Goal: Task Accomplishment & Management: Complete application form

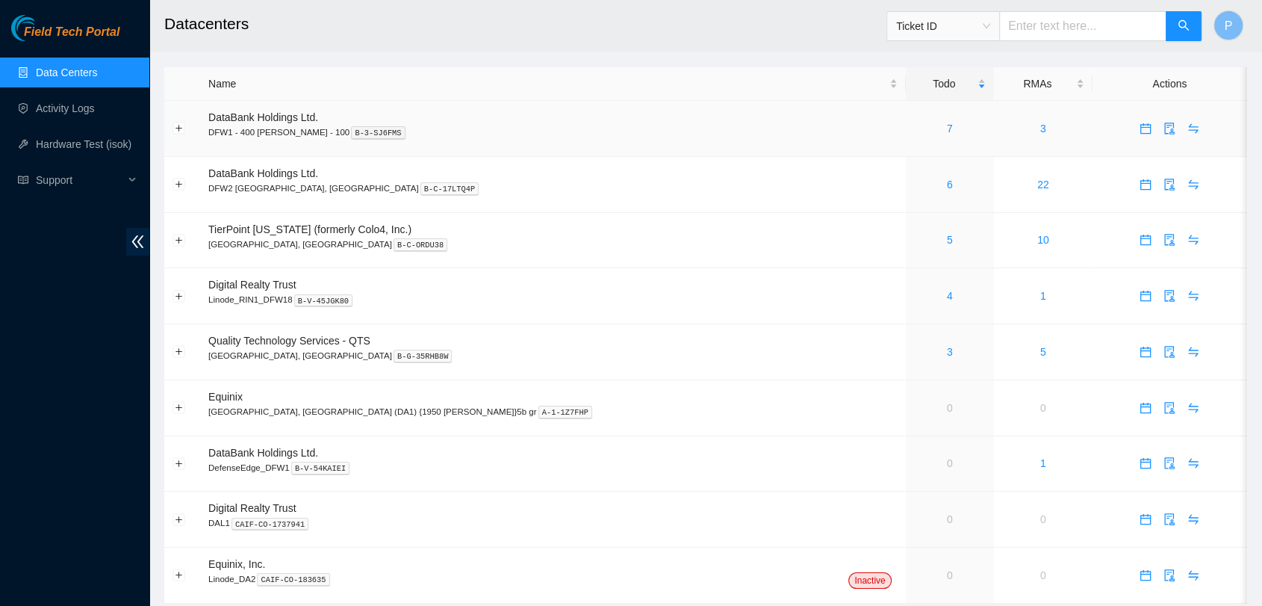
click at [914, 125] on div "7" at bounding box center [950, 128] width 72 height 16
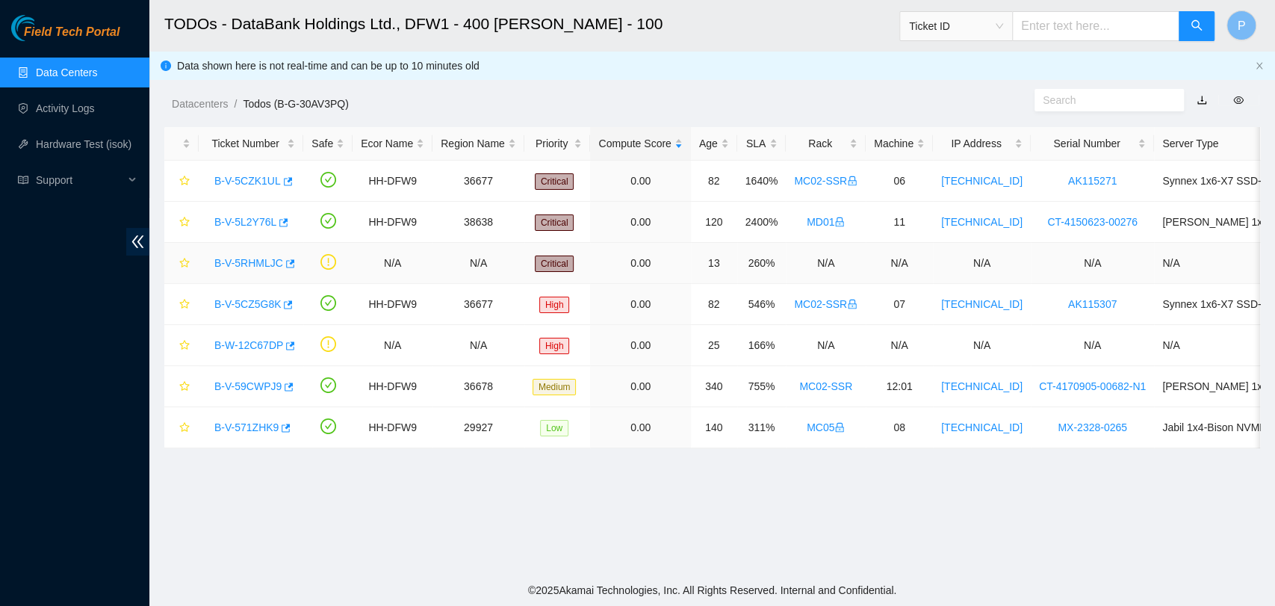
click at [229, 260] on link "B-V-5RHMLJC" at bounding box center [248, 263] width 69 height 12
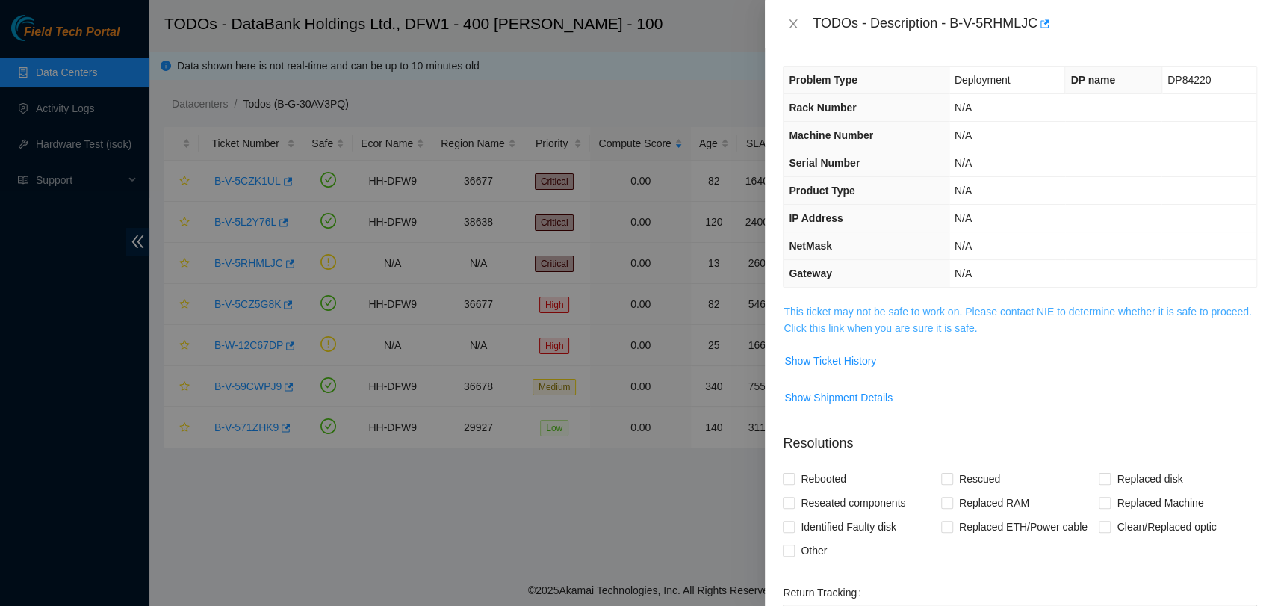
click at [974, 332] on link "This ticket may not be safe to work on. Please contact NIE to determine whether…" at bounding box center [1017, 319] width 468 height 28
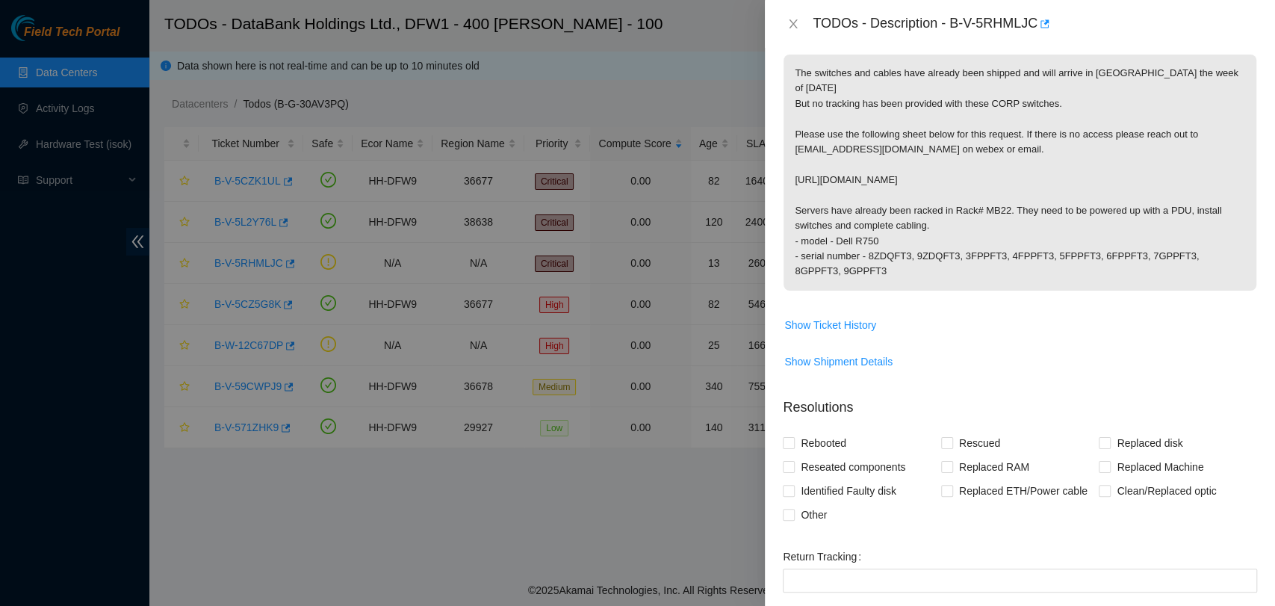
scroll to position [435, 0]
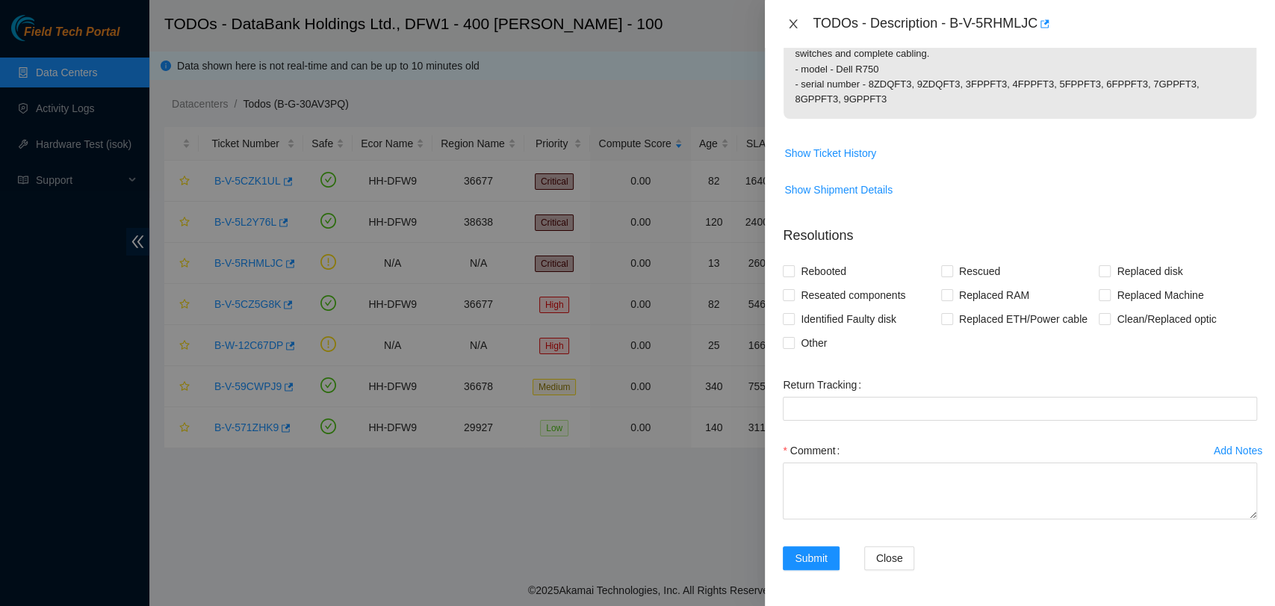
click at [792, 24] on icon "close" at bounding box center [793, 23] width 8 height 9
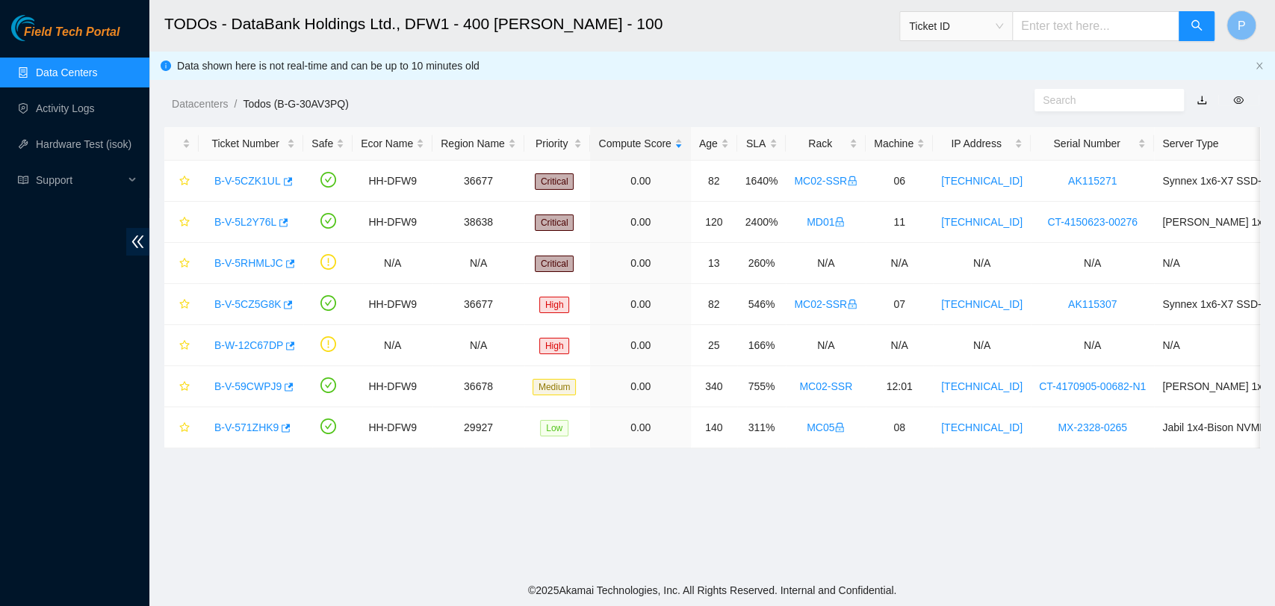
scroll to position [245, 0]
drag, startPoint x: 205, startPoint y: 264, endPoint x: 1113, endPoint y: 267, distance: 907.4
click at [1113, 267] on tr "B-V-5RHMLJC N/A N/A Critical 0.00 13 260% N/A N/A N/A N/A N/A" at bounding box center [818, 263] width 1309 height 41
copy tr "B-V-5RHMLJC N/A N/A Critical 0.00 13 260% N/A N/A N/A N/A"
click at [256, 261] on link "B-V-5RHMLJC" at bounding box center [248, 263] width 69 height 12
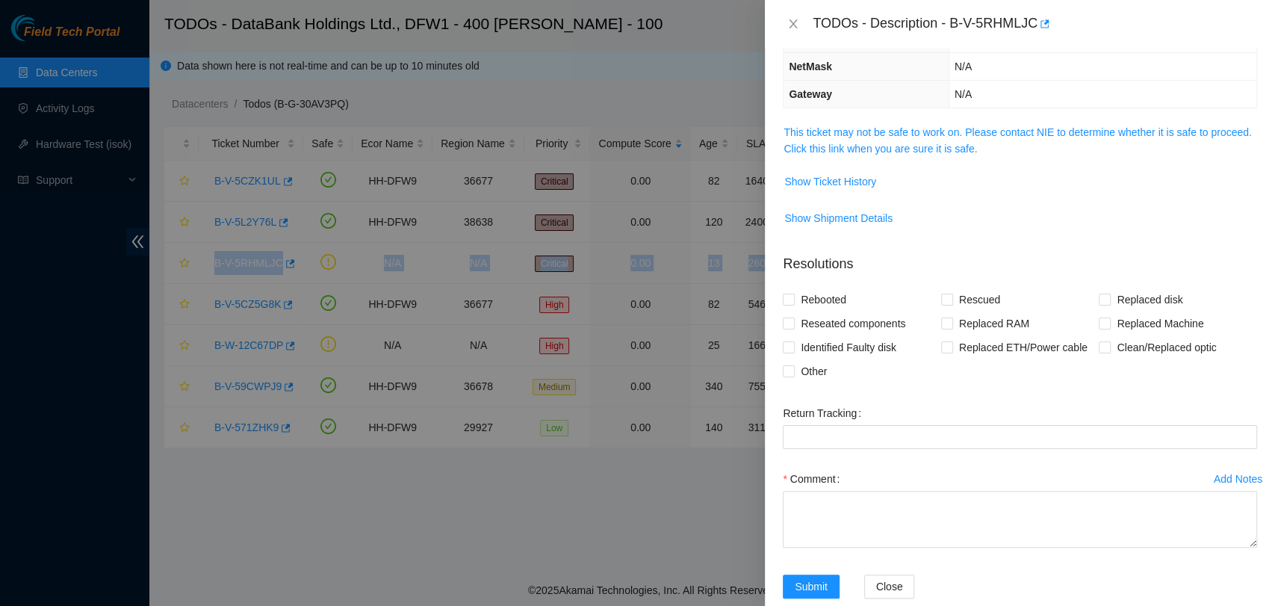
scroll to position [176, 0]
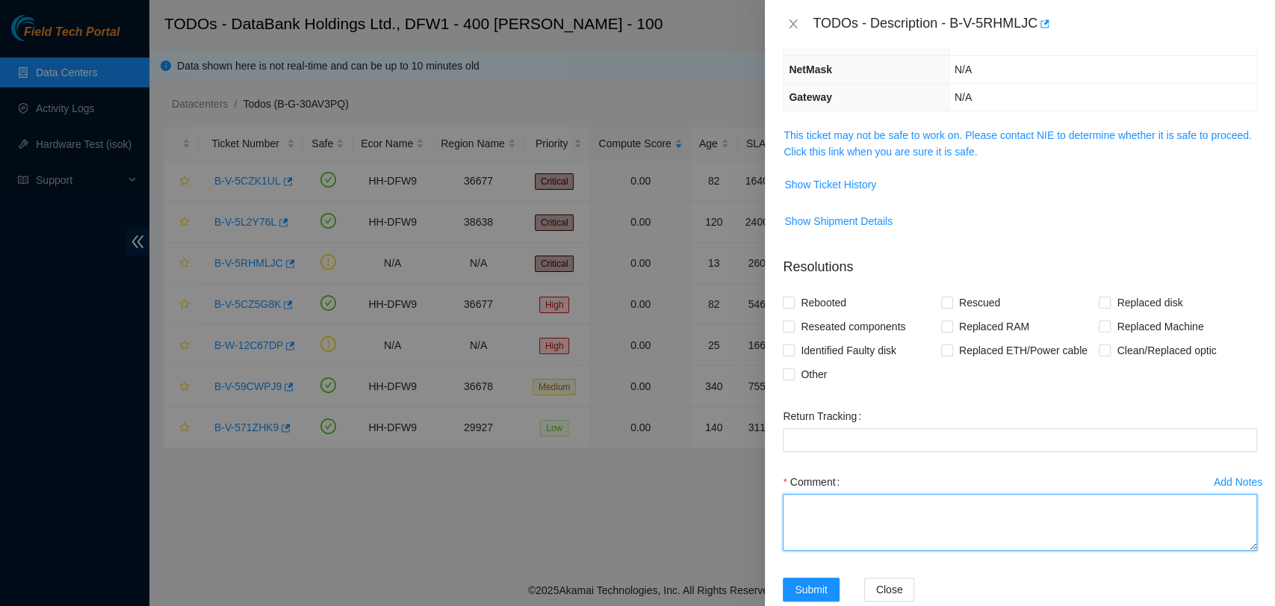
click at [820, 512] on textarea "Comment" at bounding box center [1020, 522] width 474 height 57
paste textarea "All servers in the rack were successfully cabled to the newly installed switche…"
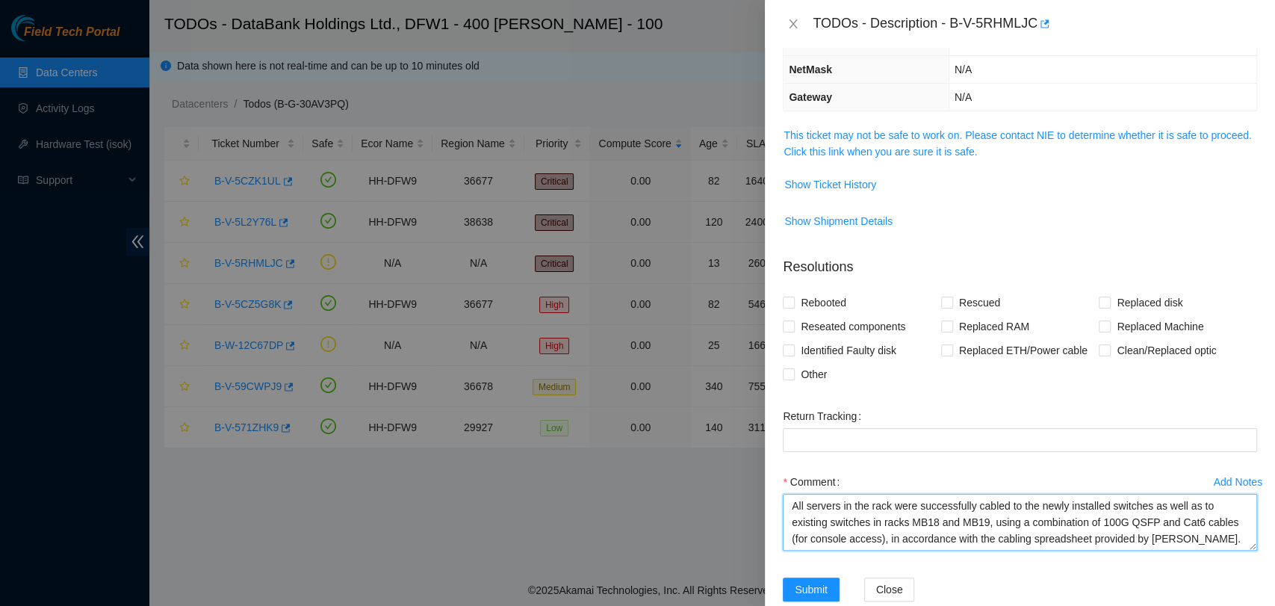
scroll to position [0, 0]
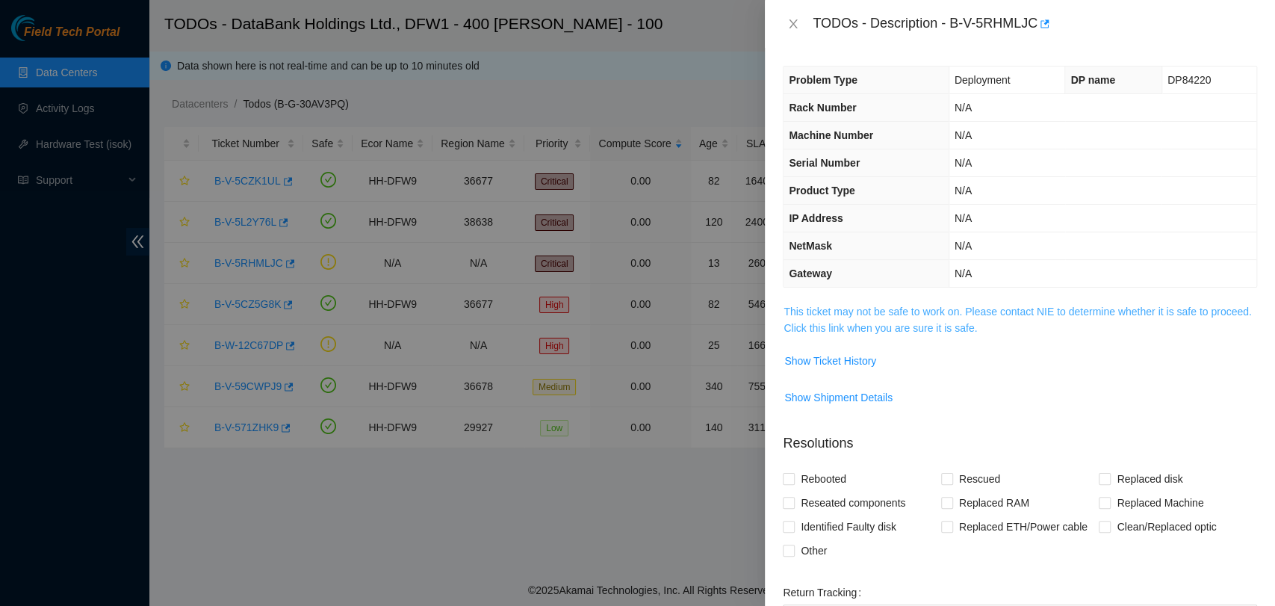
type textarea "All servers in the rack were successfully cabled to the newly installed switche…"
click at [936, 322] on link "This ticket may not be safe to work on. Please contact NIE to determine whether…" at bounding box center [1017, 319] width 468 height 28
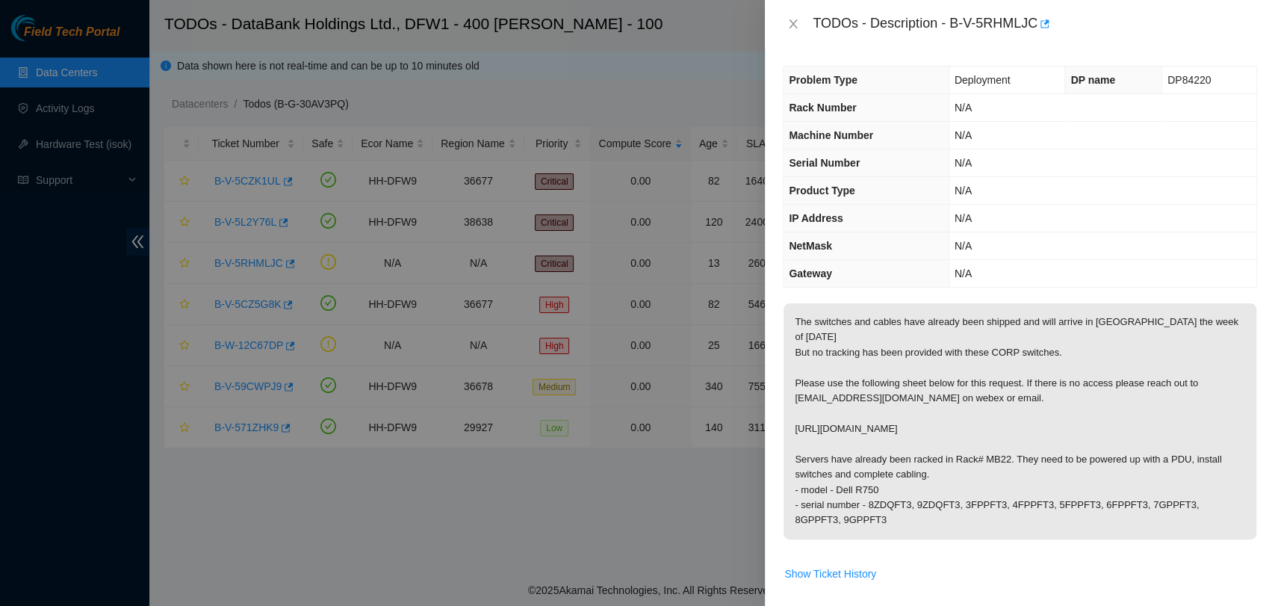
scroll to position [435, 0]
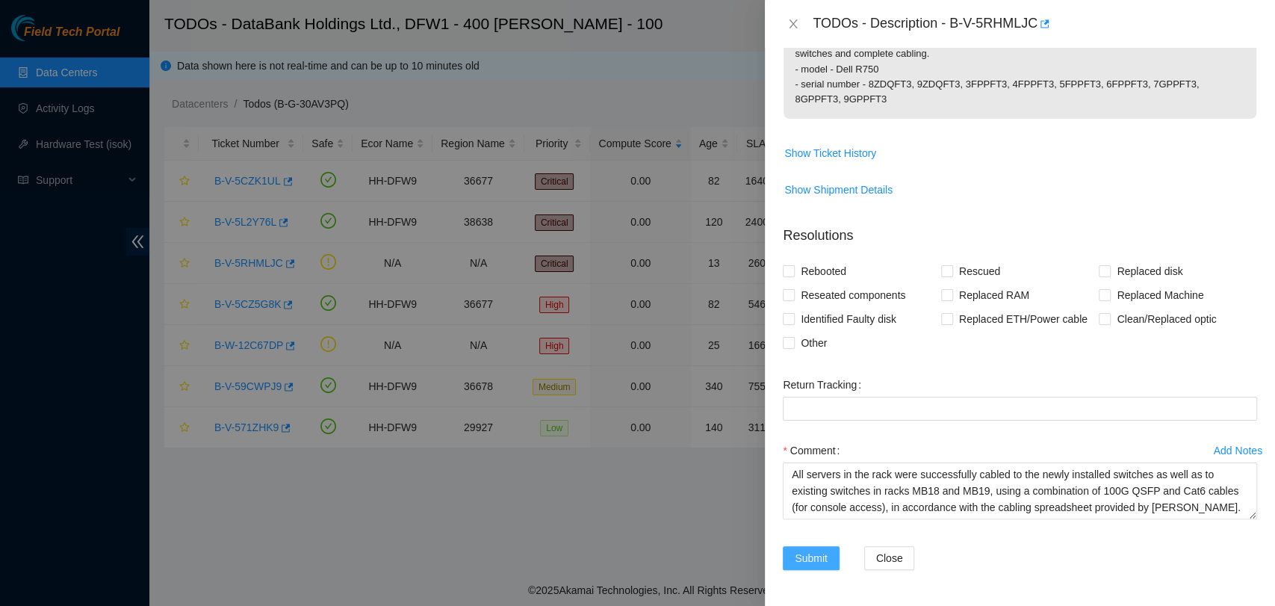
click at [803, 566] on button "Submit" at bounding box center [811, 558] width 57 height 24
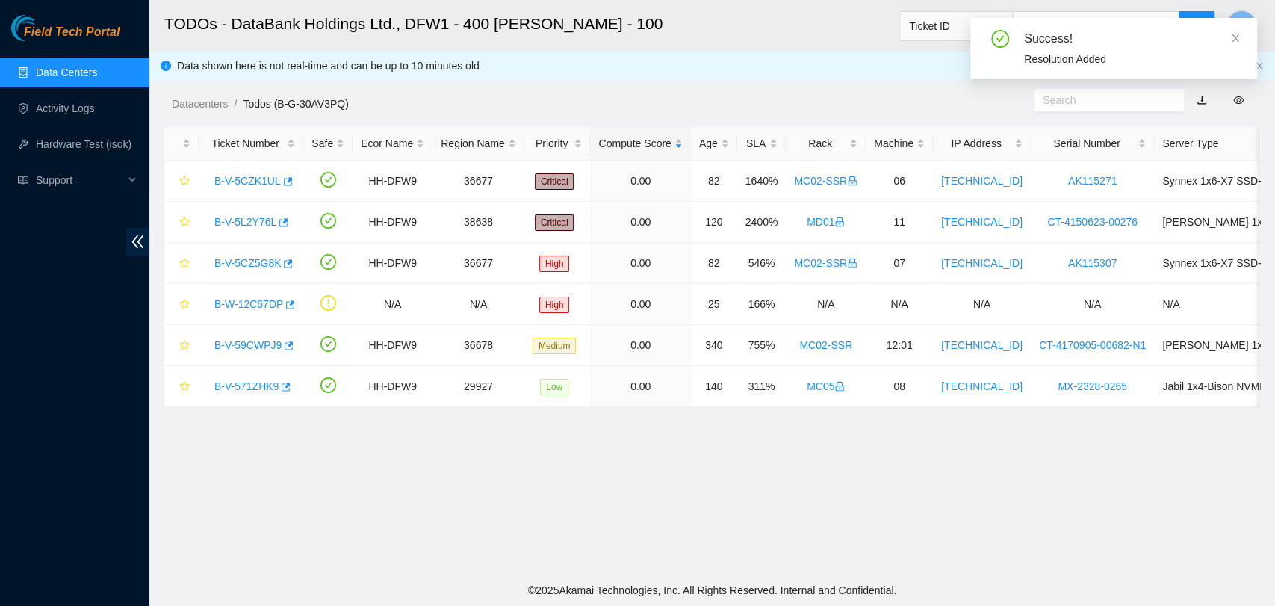
scroll to position [245, 0]
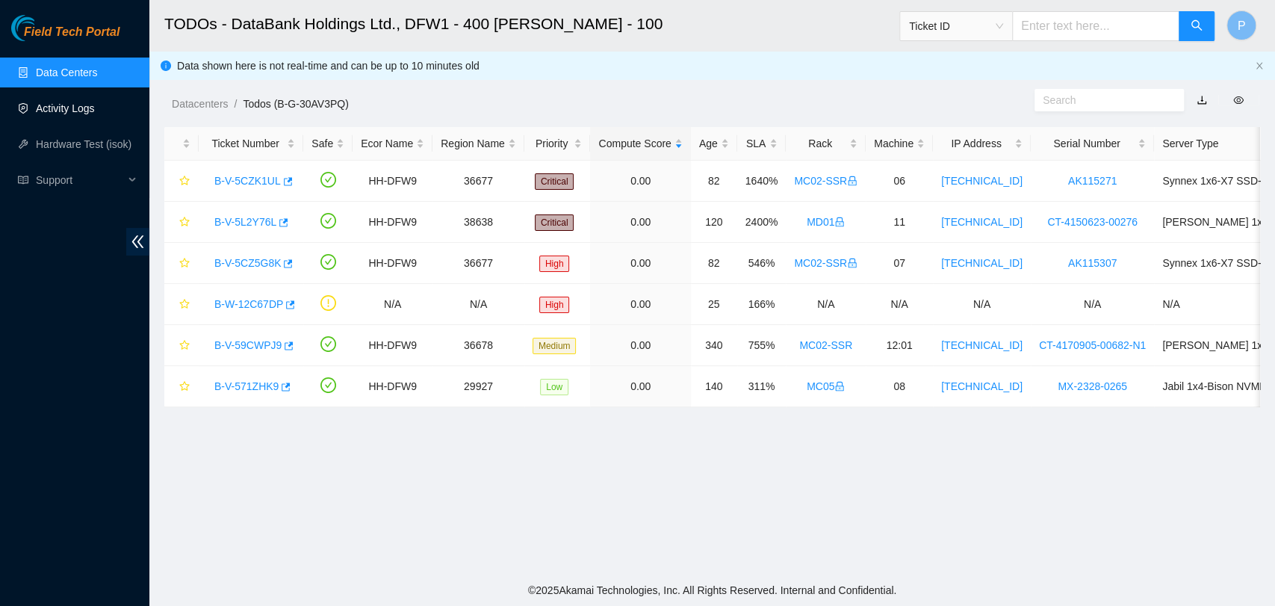
click at [82, 112] on link "Activity Logs" at bounding box center [65, 108] width 59 height 12
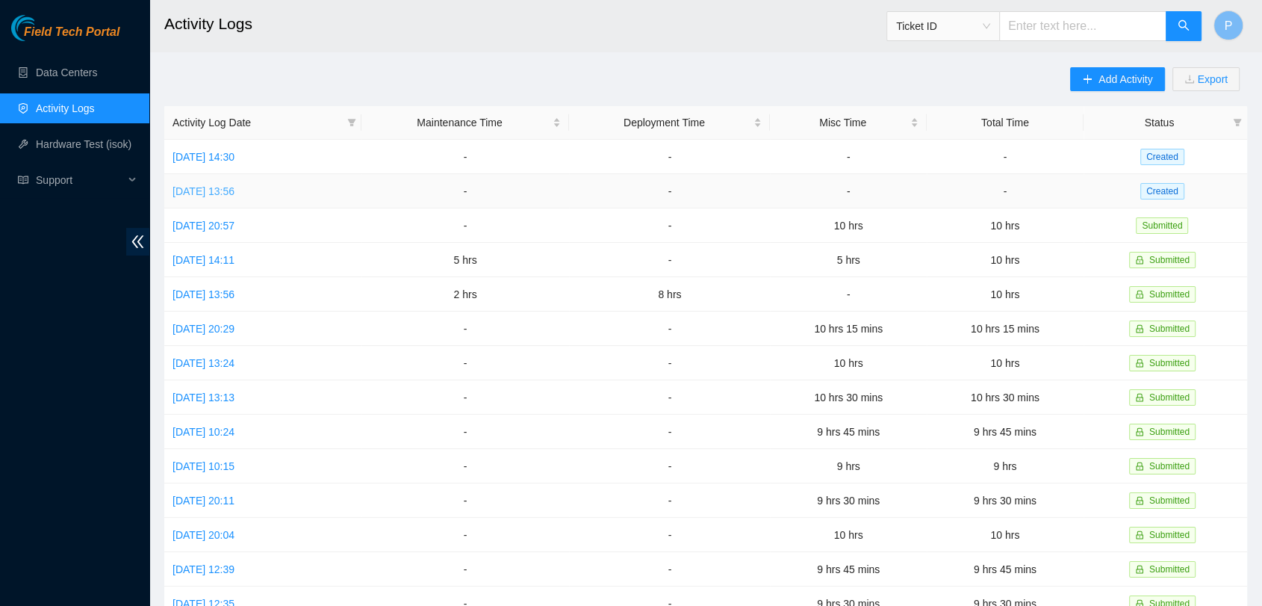
click at [234, 185] on link "[DATE] 13:56" at bounding box center [204, 191] width 62 height 12
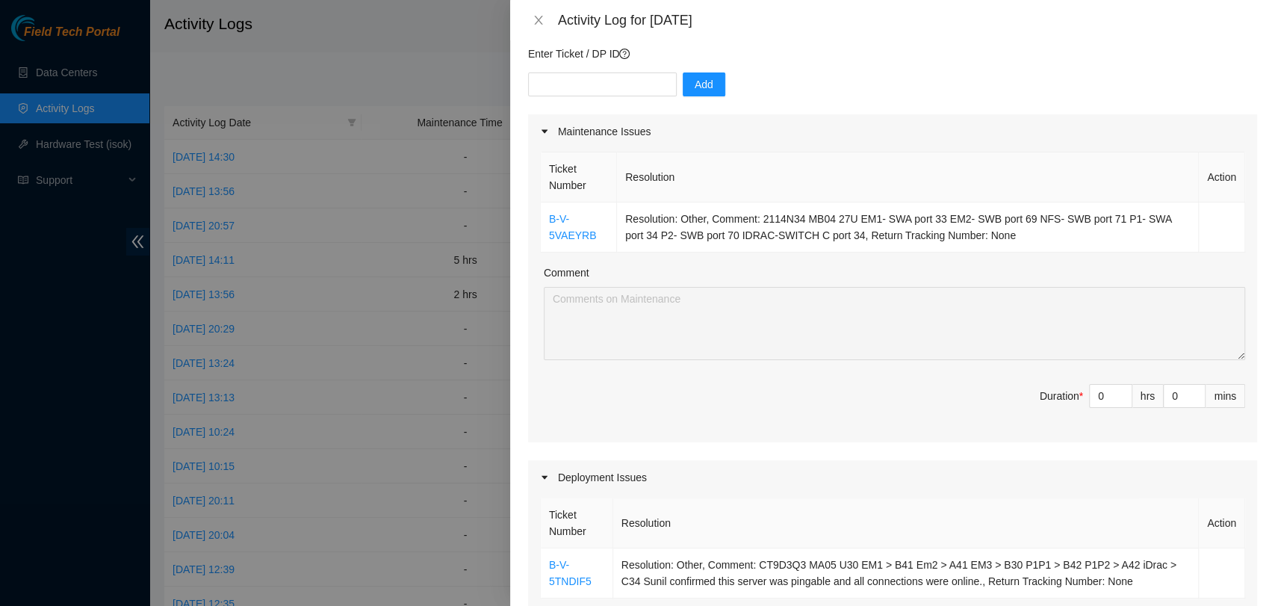
scroll to position [125, 0]
click at [1090, 396] on input "0" at bounding box center [1111, 393] width 42 height 22
click at [1090, 394] on input "0" at bounding box center [1111, 393] width 42 height 22
type input "1"
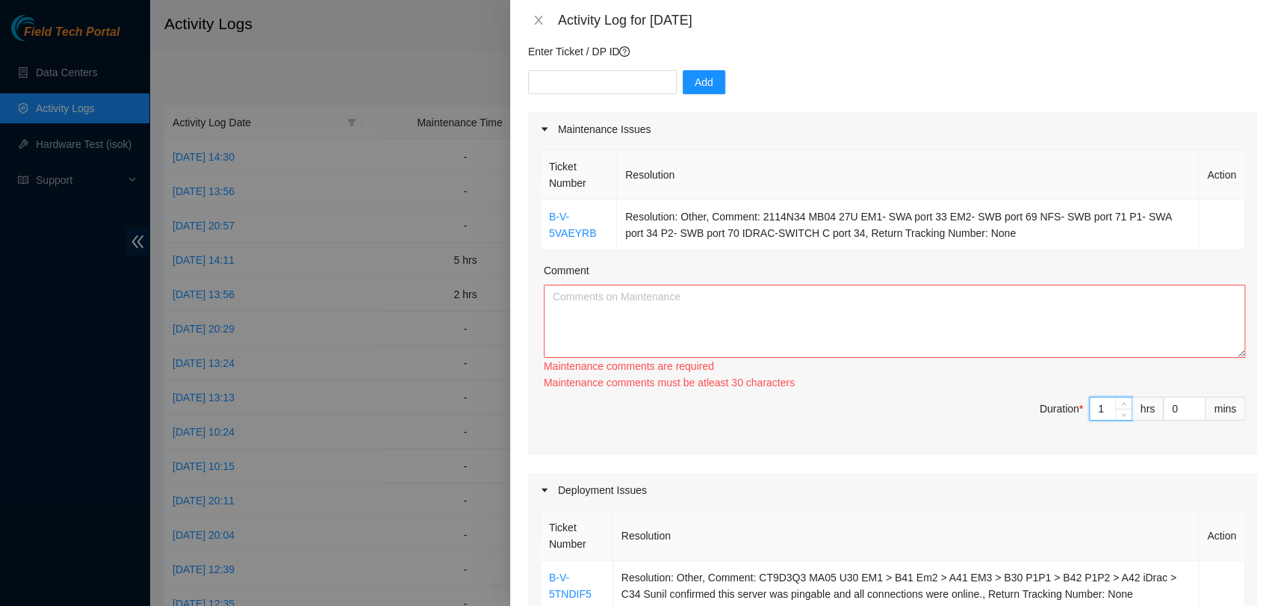
type input "1"
click at [1028, 288] on textarea "Comment" at bounding box center [894, 321] width 701 height 73
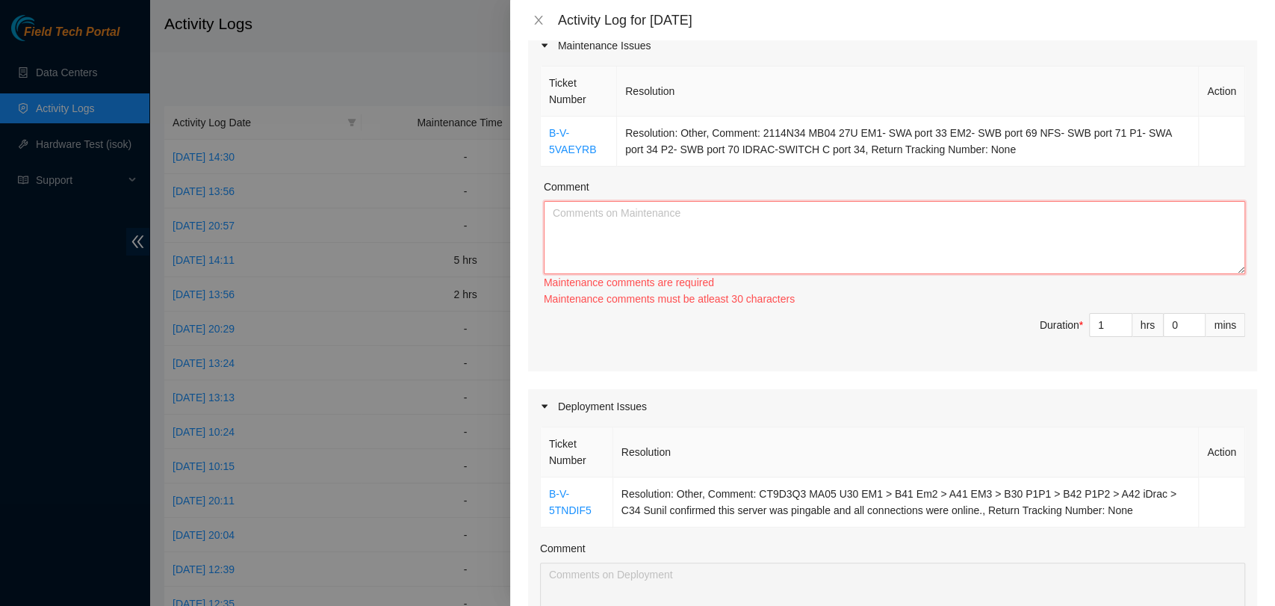
scroll to position [209, 0]
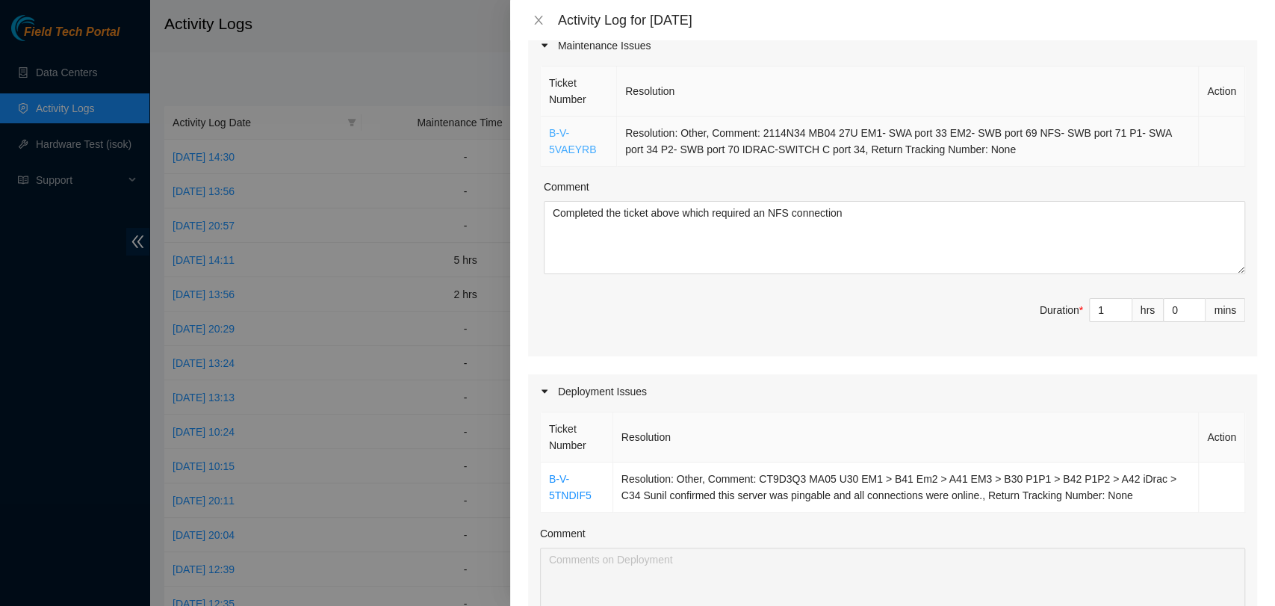
click at [584, 143] on link "B-V-5VAEYRB" at bounding box center [573, 141] width 48 height 28
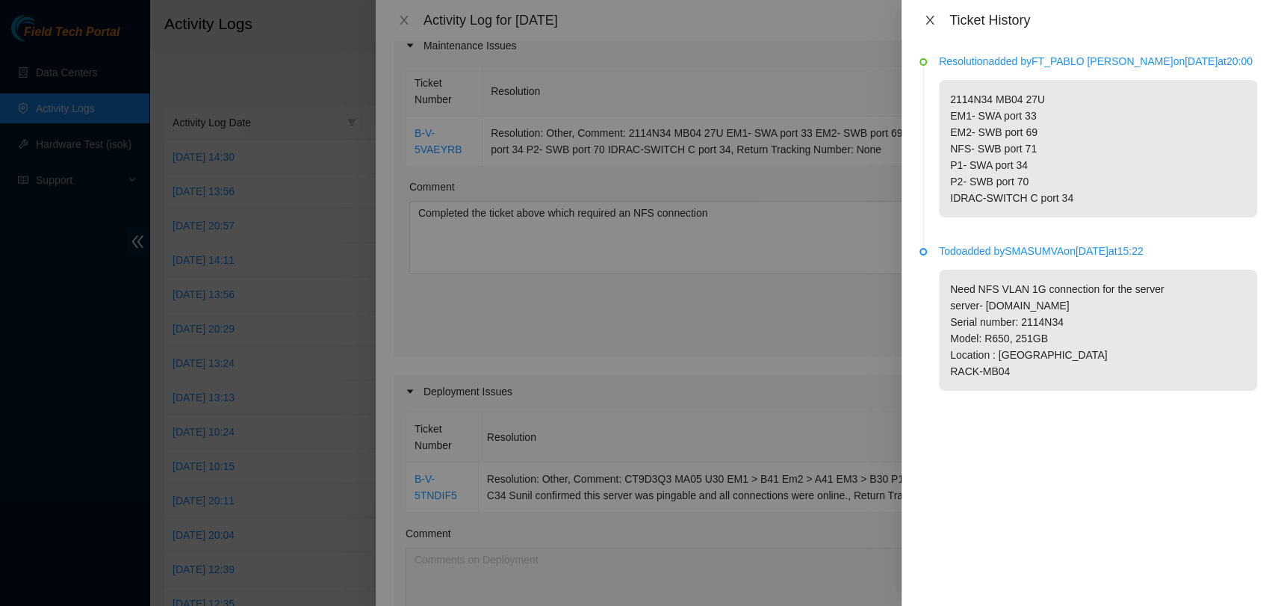
click at [931, 14] on icon "close" at bounding box center [930, 20] width 12 height 12
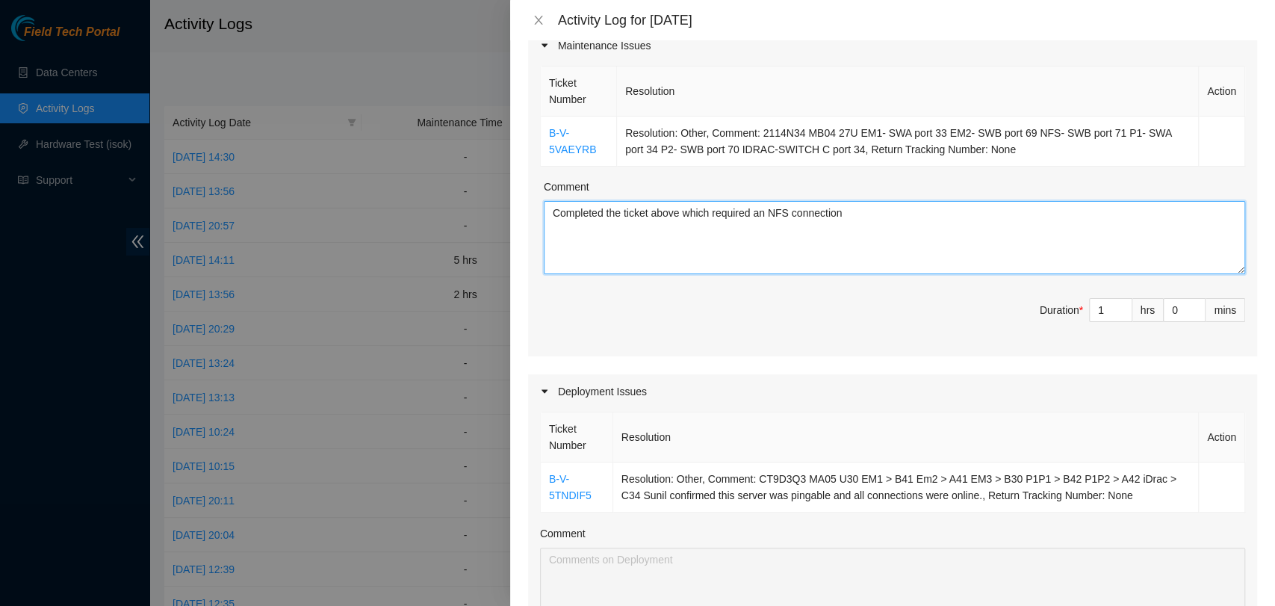
click at [896, 212] on textarea "Completed the ticket above which required an NFS connection" at bounding box center [894, 237] width 701 height 73
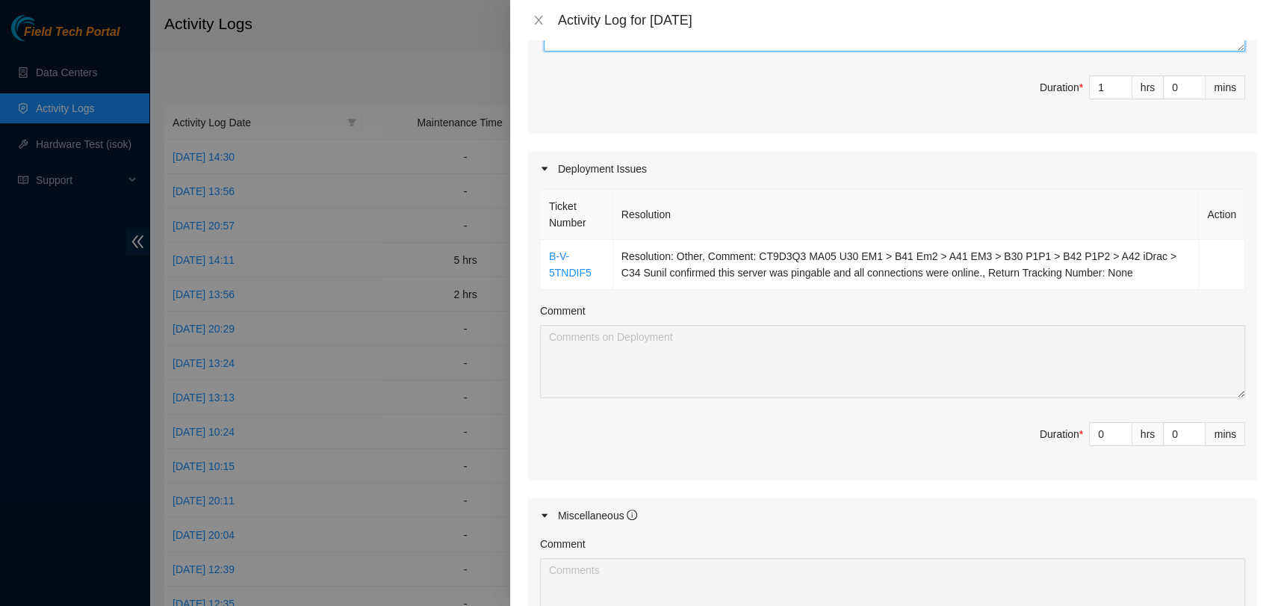
scroll to position [441, 0]
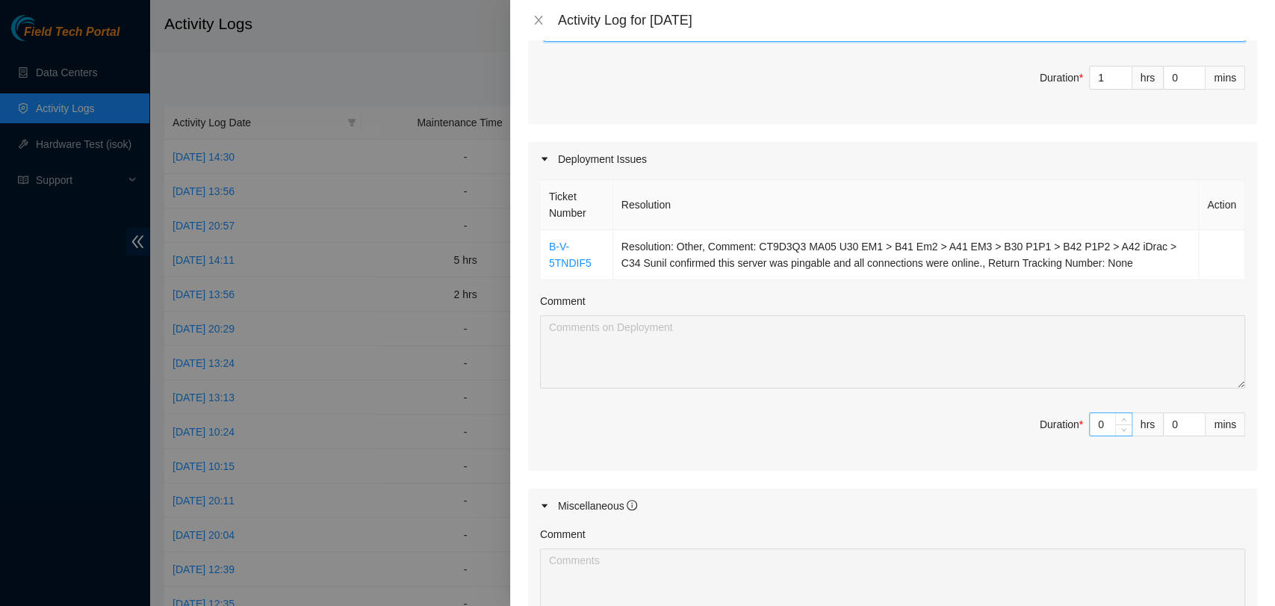
type textarea "Completed the ticket above which required an NFS connection to the server SN pr…"
click at [1099, 419] on input "0" at bounding box center [1111, 424] width 42 height 22
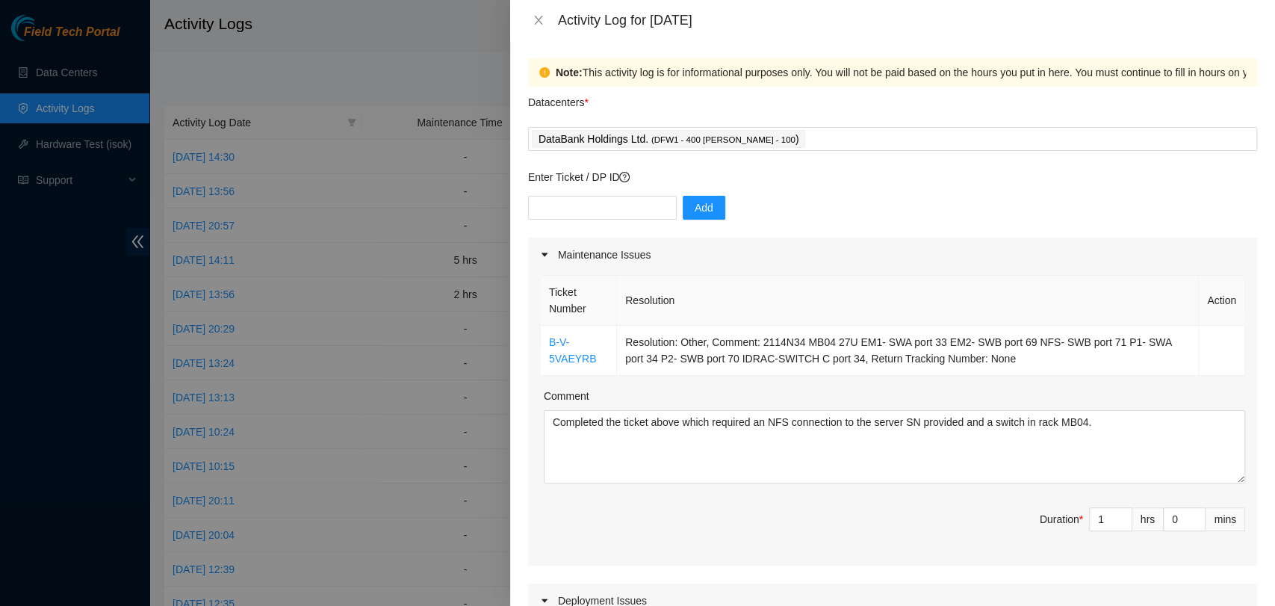
scroll to position [0, 0]
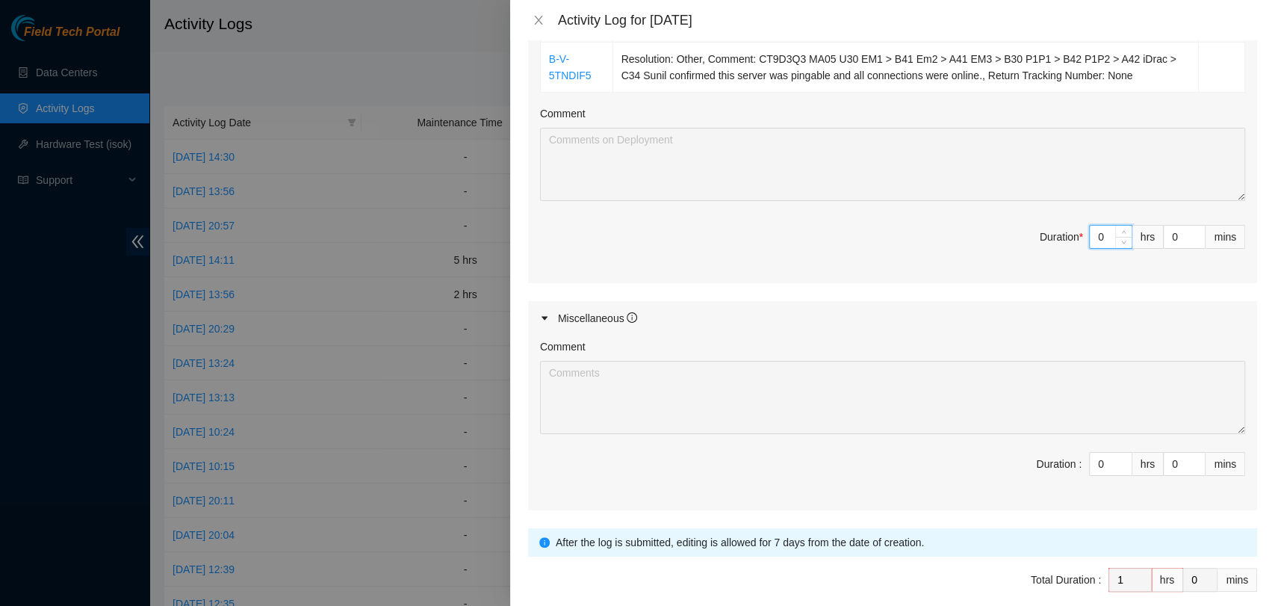
type input "09"
type input "10"
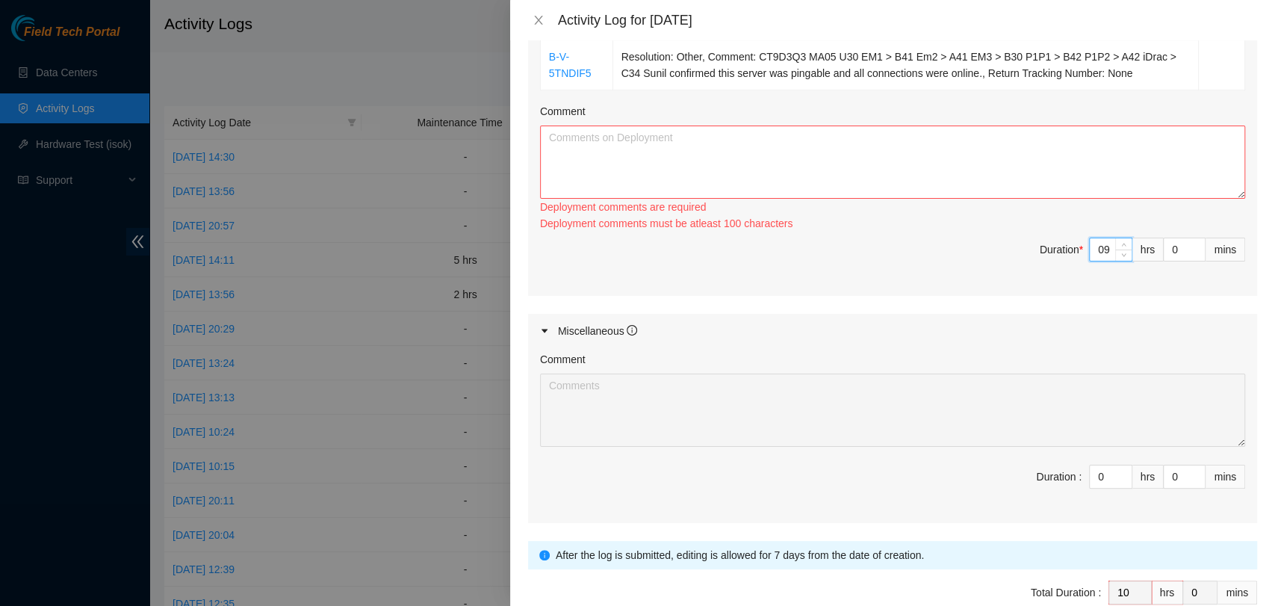
type input "0"
type input "1"
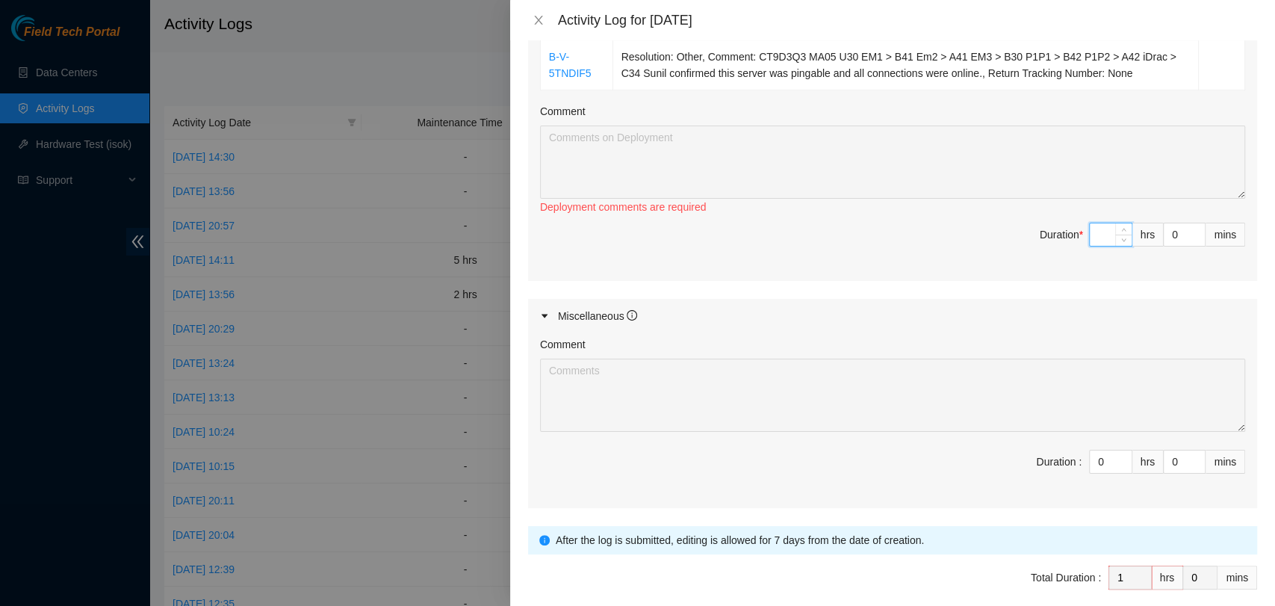
type input "9"
type input "10"
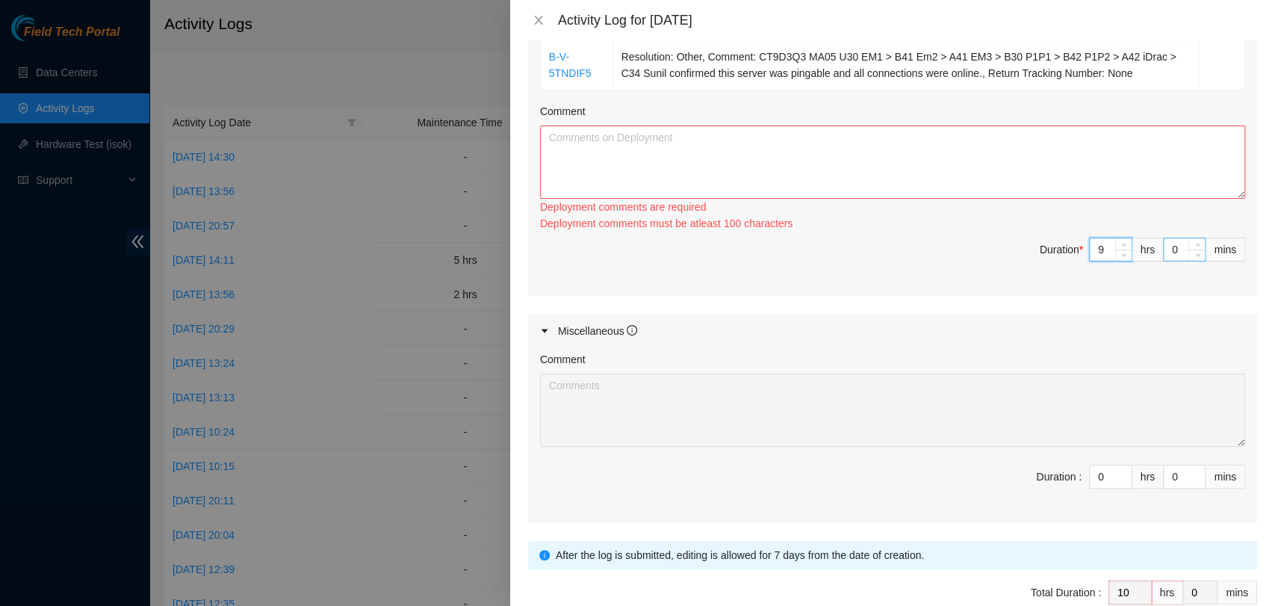
type input "9"
drag, startPoint x: 1168, startPoint y: 252, endPoint x: 1051, endPoint y: 262, distance: 117.7
click at [1051, 262] on span "Duration * 9 hrs 0 mins" at bounding box center [892, 258] width 705 height 42
type input "1"
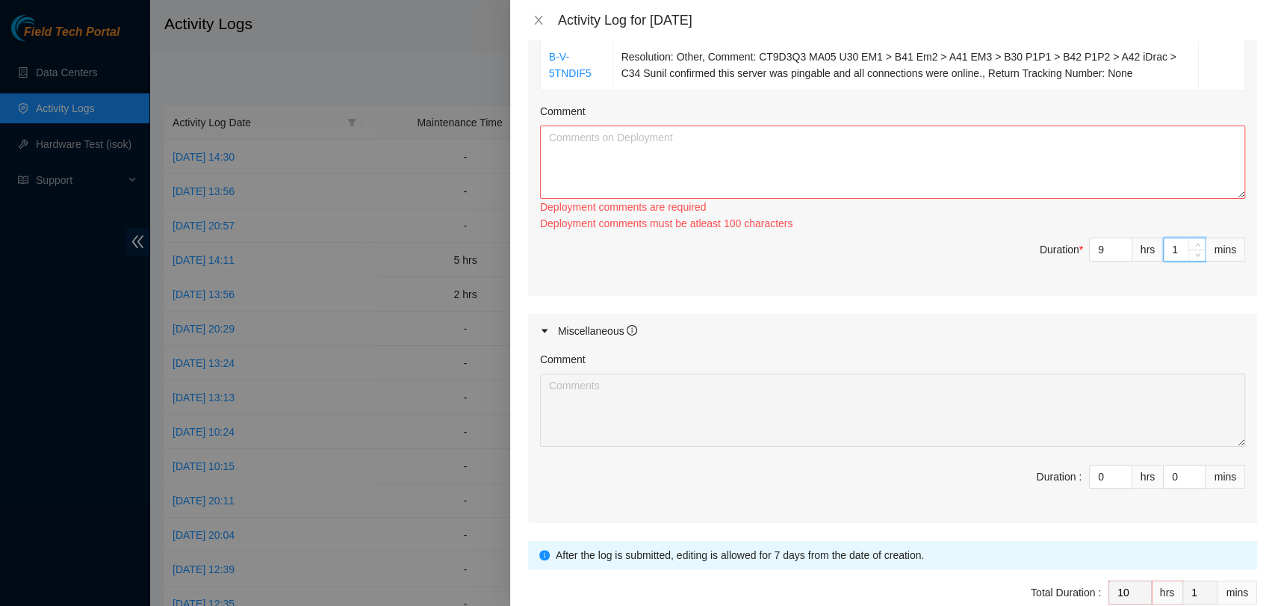
type input "15"
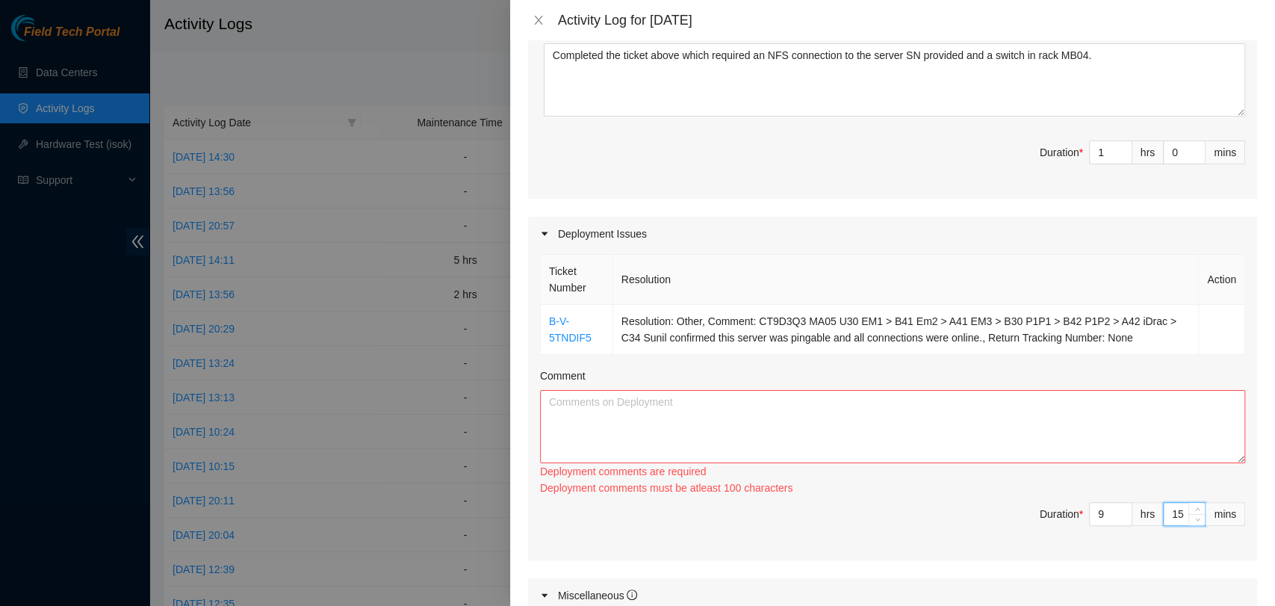
scroll to position [364, 0]
type input "15"
click at [1004, 414] on textarea "Comment" at bounding box center [892, 428] width 705 height 73
paste textarea "Worked with [PERSON_NAME] to unpack and rack three switches into rack MB22: 2x …"
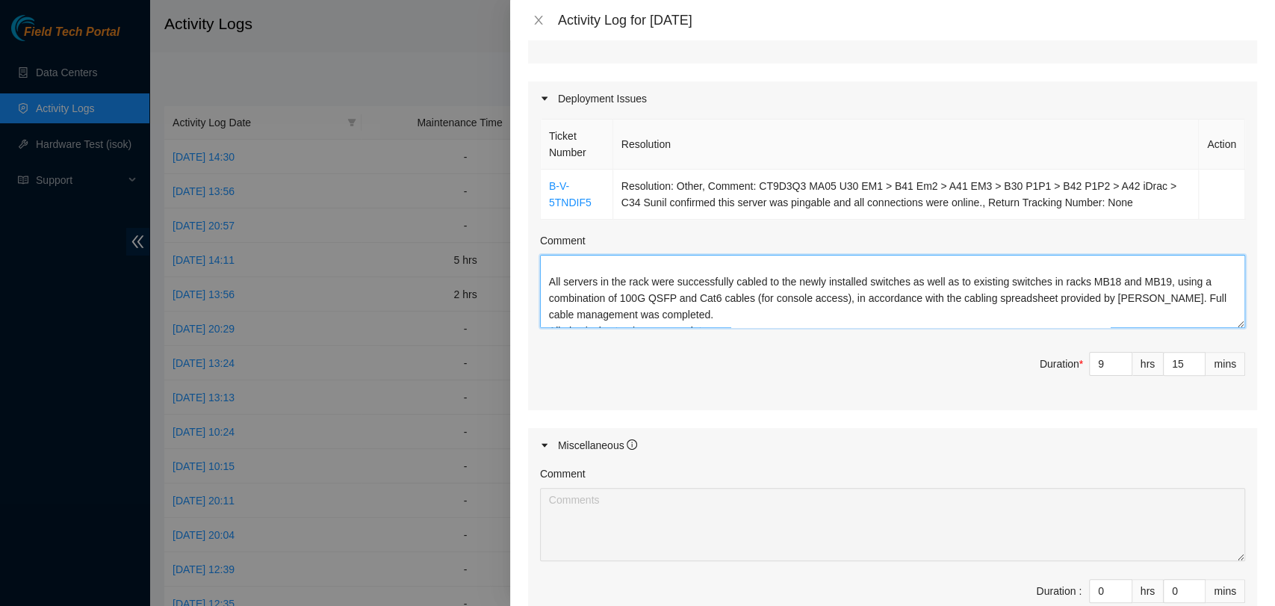
scroll to position [0, 0]
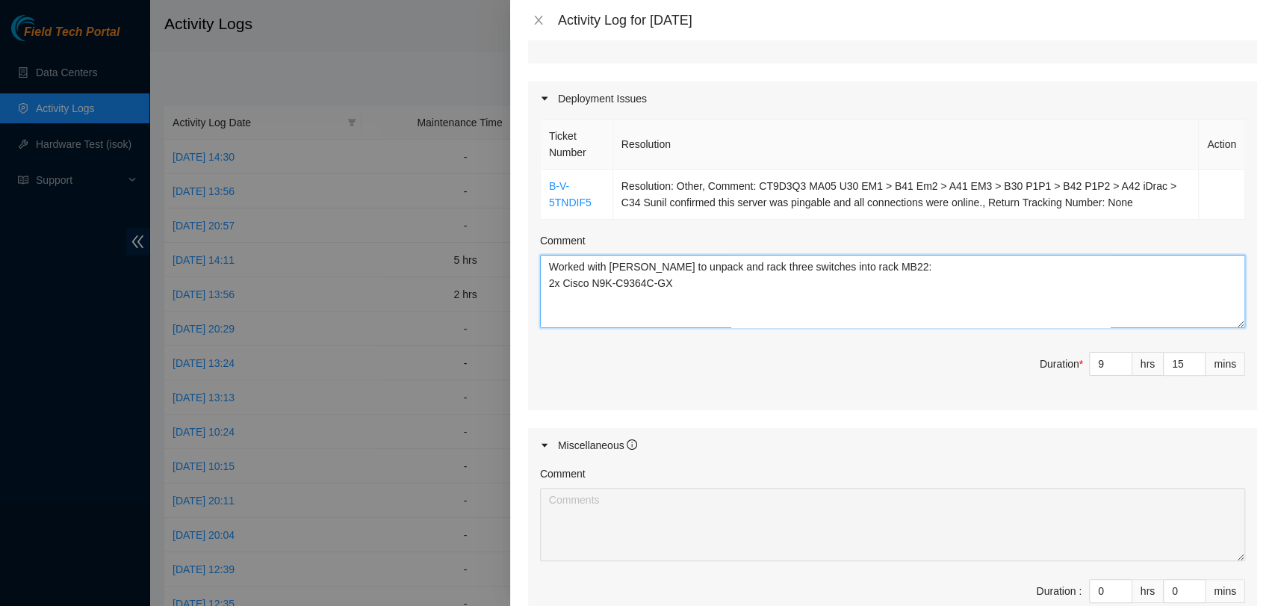
type textarea "Worked with [PERSON_NAME] to unpack and rack three switches into rack MB22: 2x …"
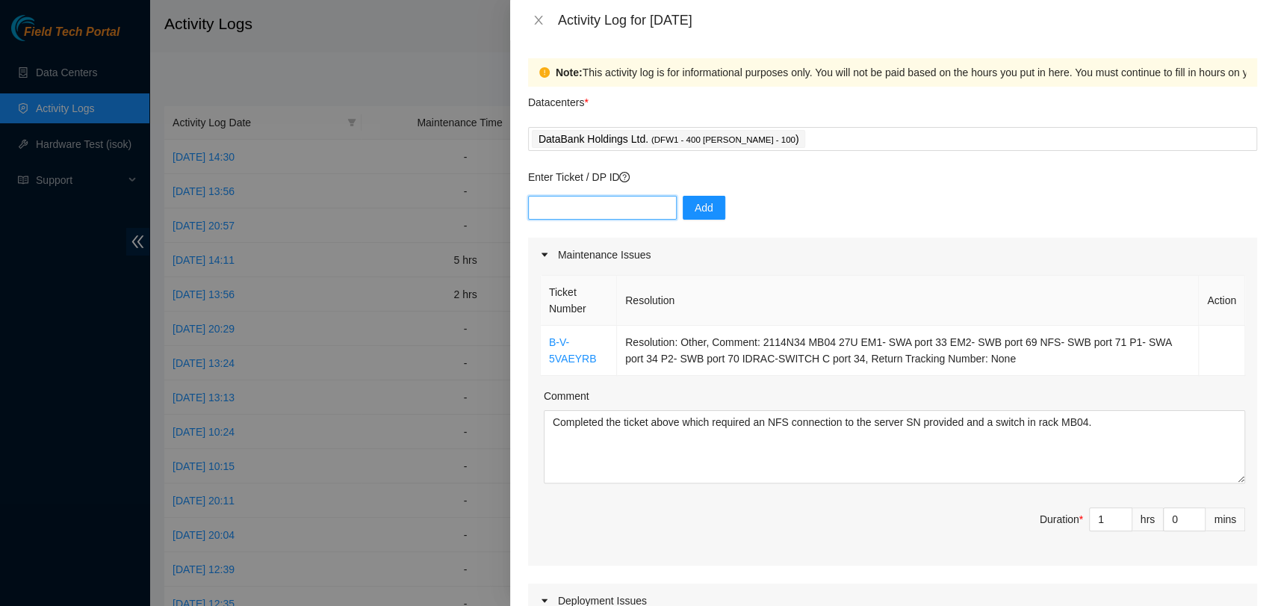
click at [580, 211] on input "text" at bounding box center [602, 208] width 149 height 24
paste input "DP84220"
type input "DP84220"
click at [705, 206] on button "Add" at bounding box center [704, 208] width 43 height 24
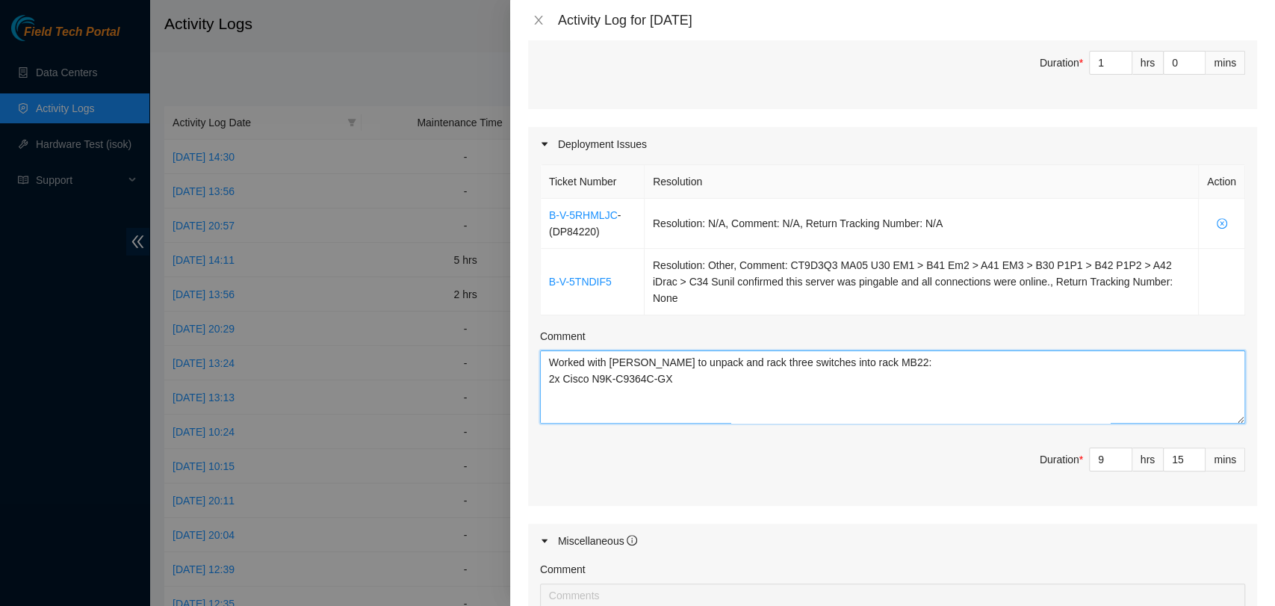
click at [551, 358] on textarea "Worked with [PERSON_NAME] to unpack and rack three switches into rack MB22: 2x …" at bounding box center [892, 386] width 705 height 73
click at [565, 356] on textarea "Worked with [PERSON_NAME] to unpack and rack three switches into rack MB22: 2x …" at bounding box center [892, 386] width 705 height 73
paste textarea "DP84220"
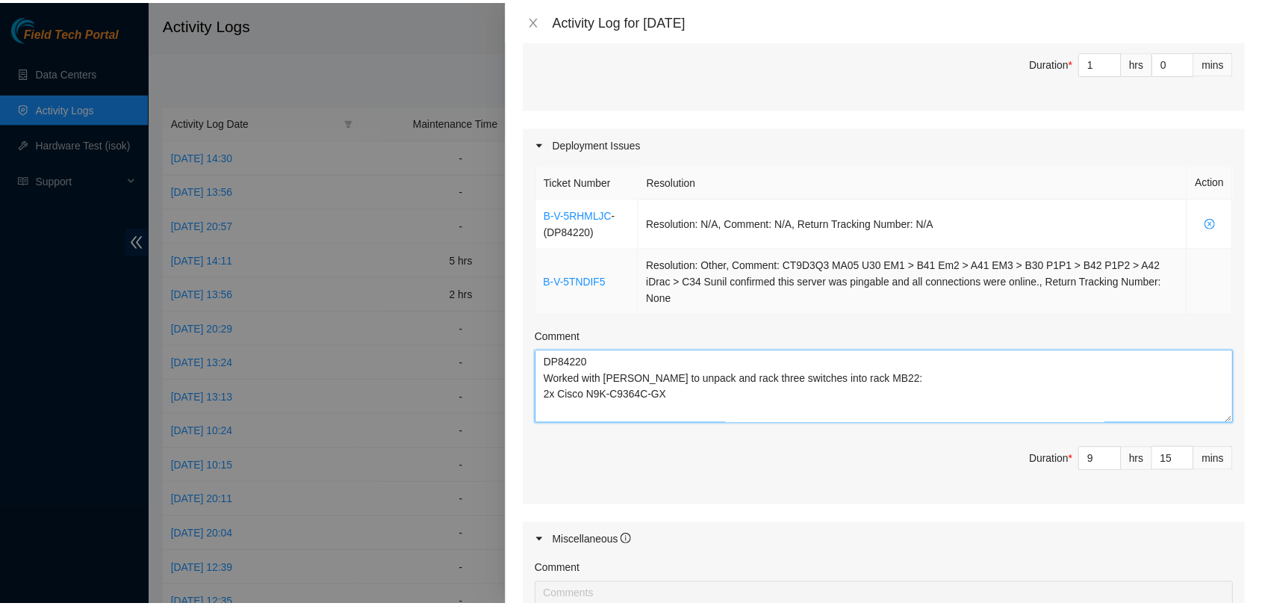
scroll to position [745, 0]
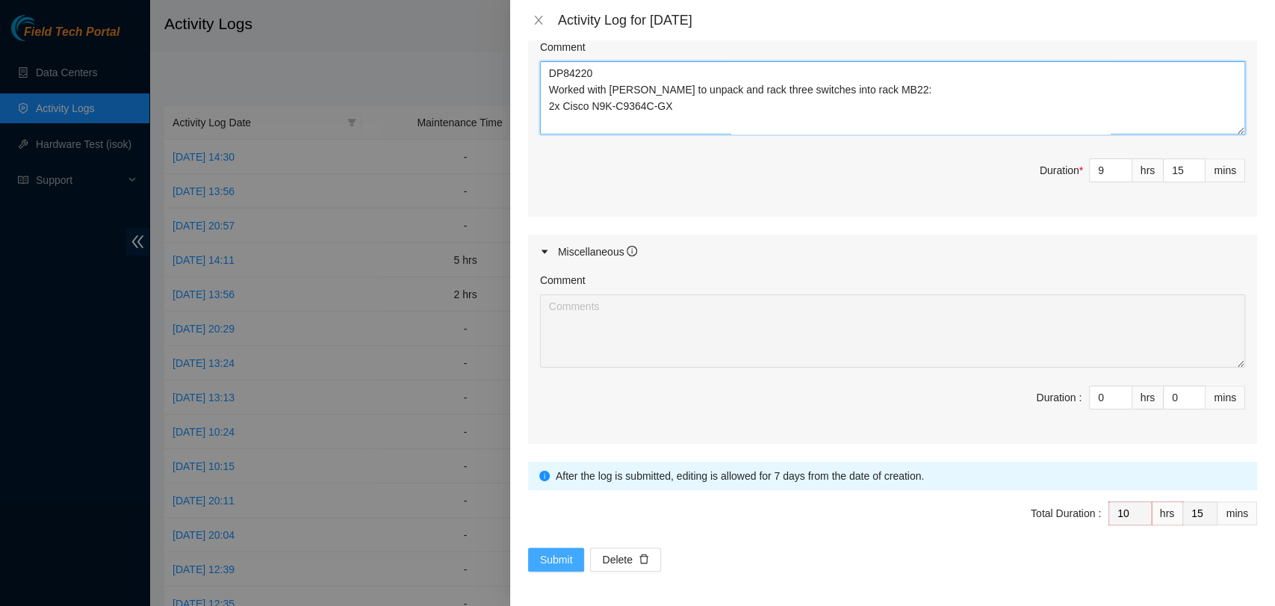
type textarea "DP84220 Worked with [PERSON_NAME] to unpack and rack three switches into rack M…"
click at [561, 554] on span "Submit" at bounding box center [556, 559] width 33 height 16
